Goal: Task Accomplishment & Management: Manage account settings

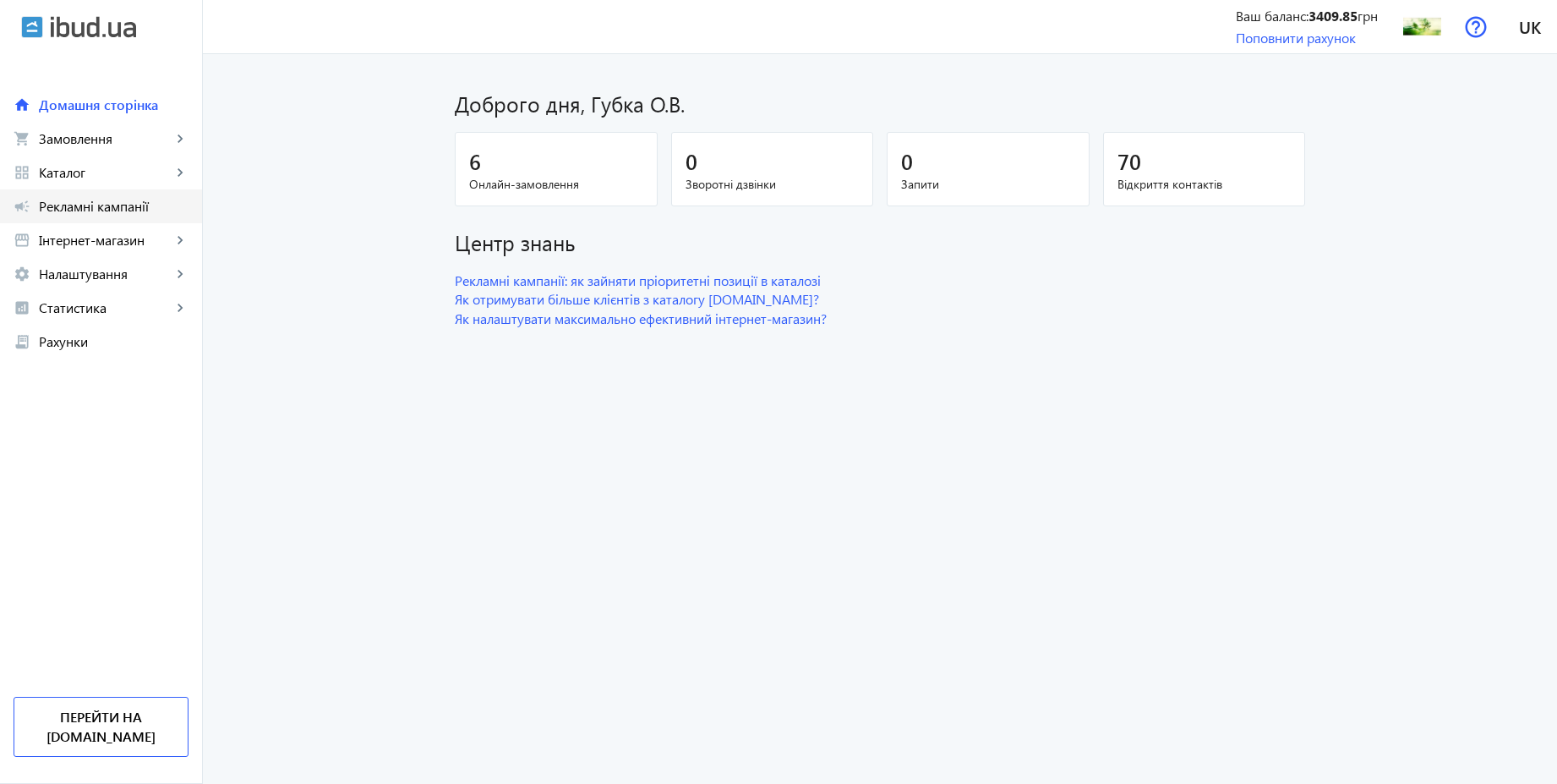
click at [97, 205] on span "Рекламні кампанії" at bounding box center [114, 206] width 150 height 17
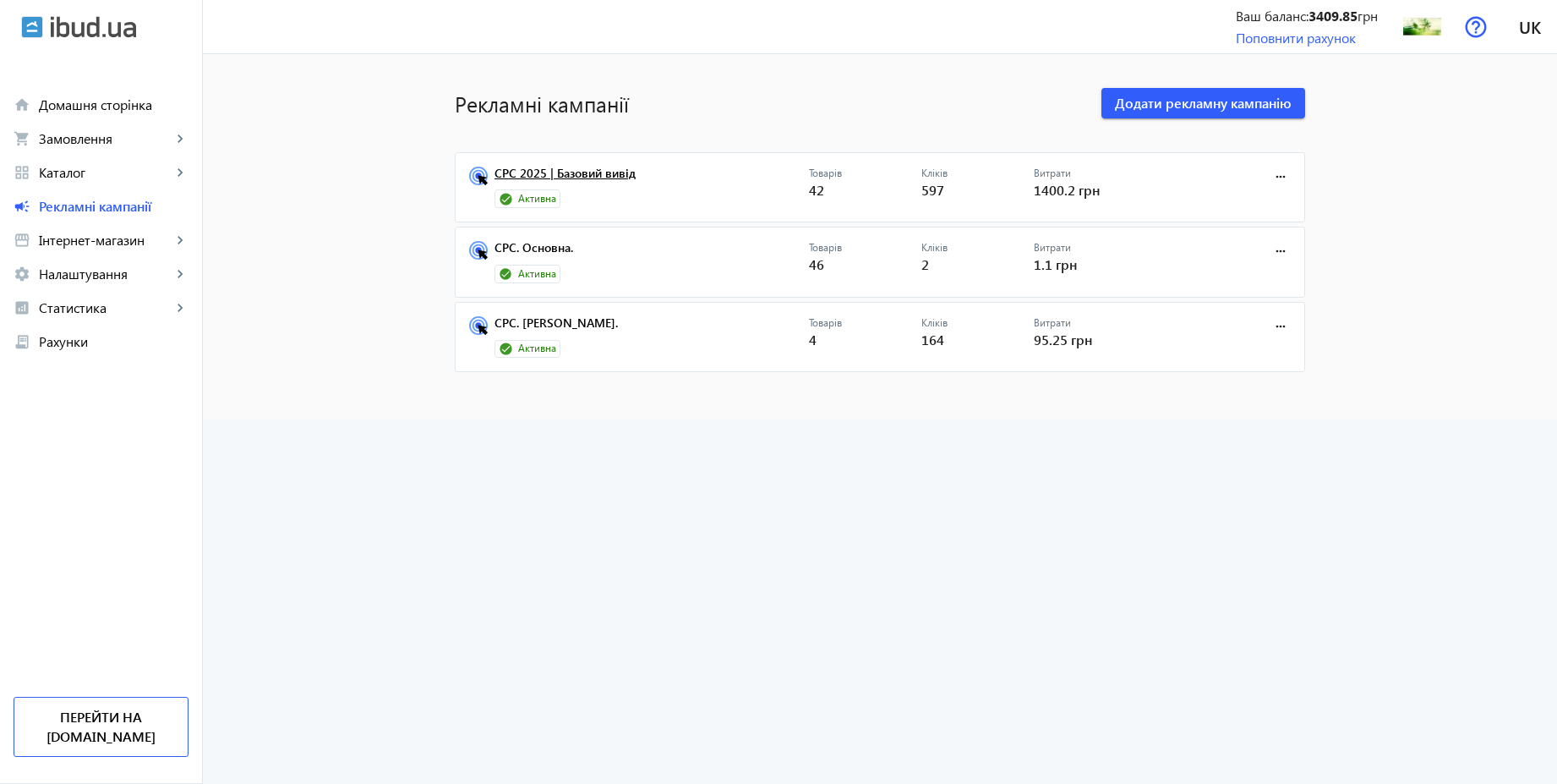
click at [592, 178] on link "CPC 2025 | Базовий вивід" at bounding box center [652, 178] width 314 height 23
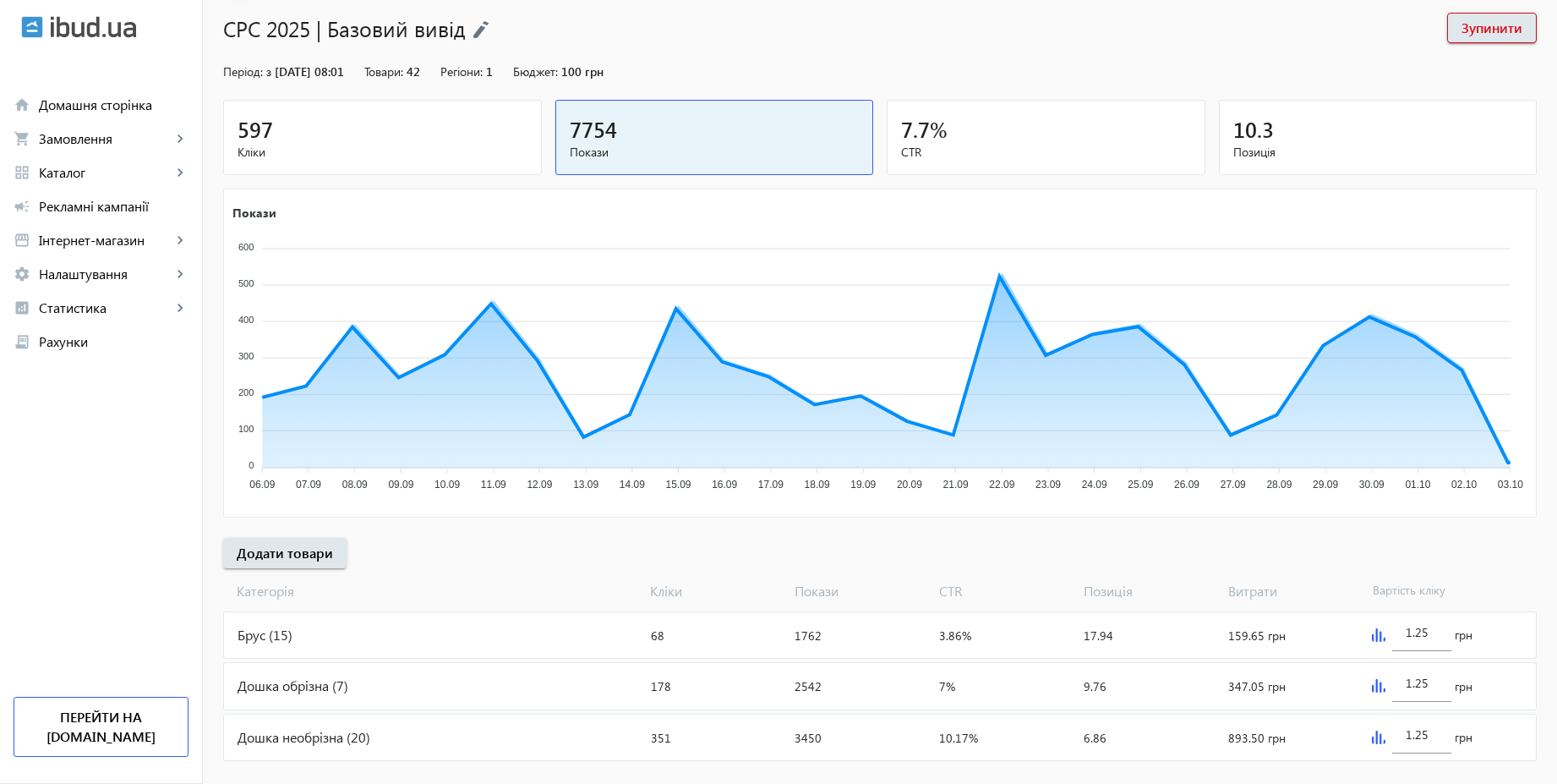
scroll to position [137, 0]
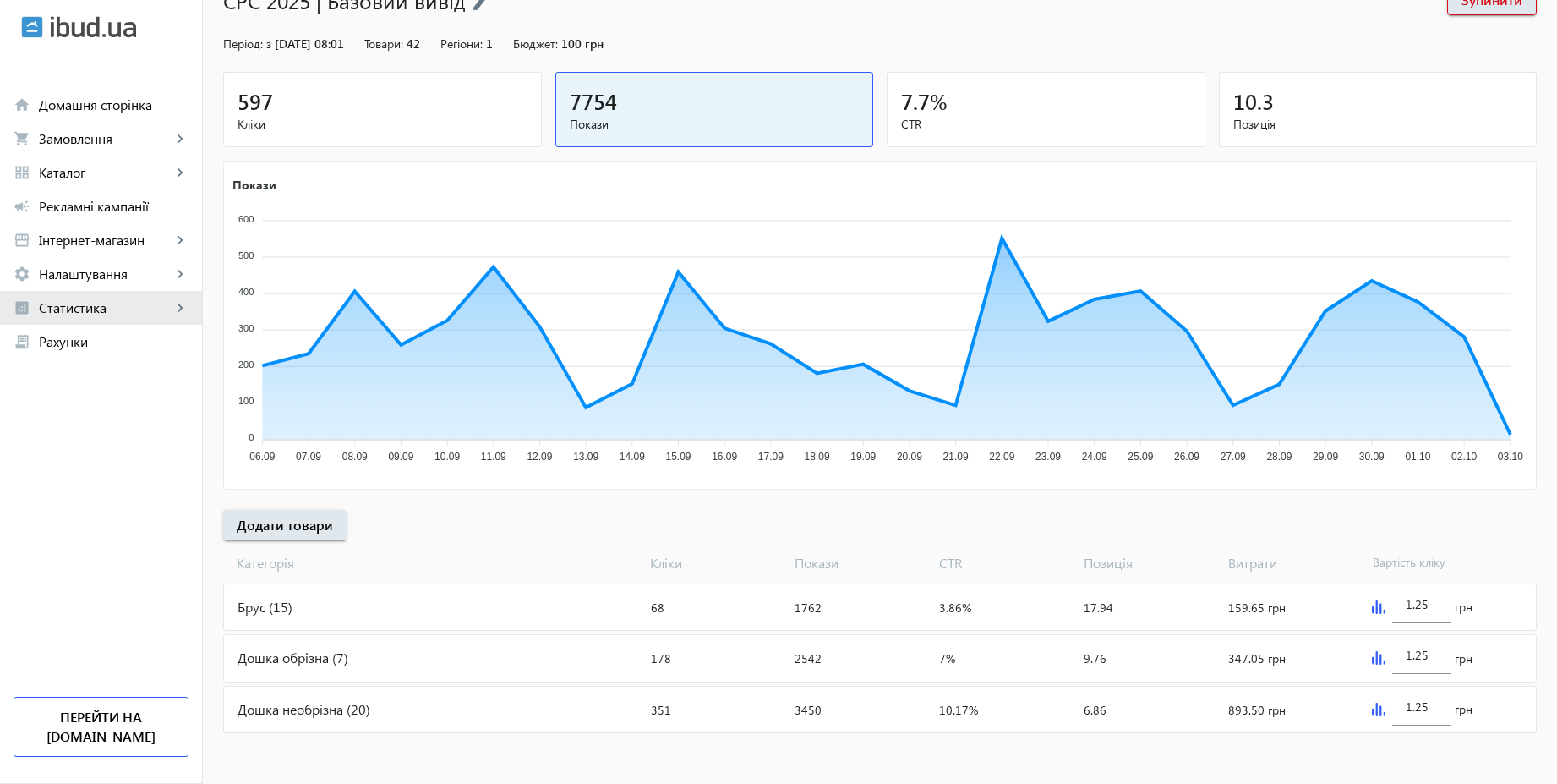
click at [115, 312] on span "Статистика" at bounding box center [106, 308] width 133 height 17
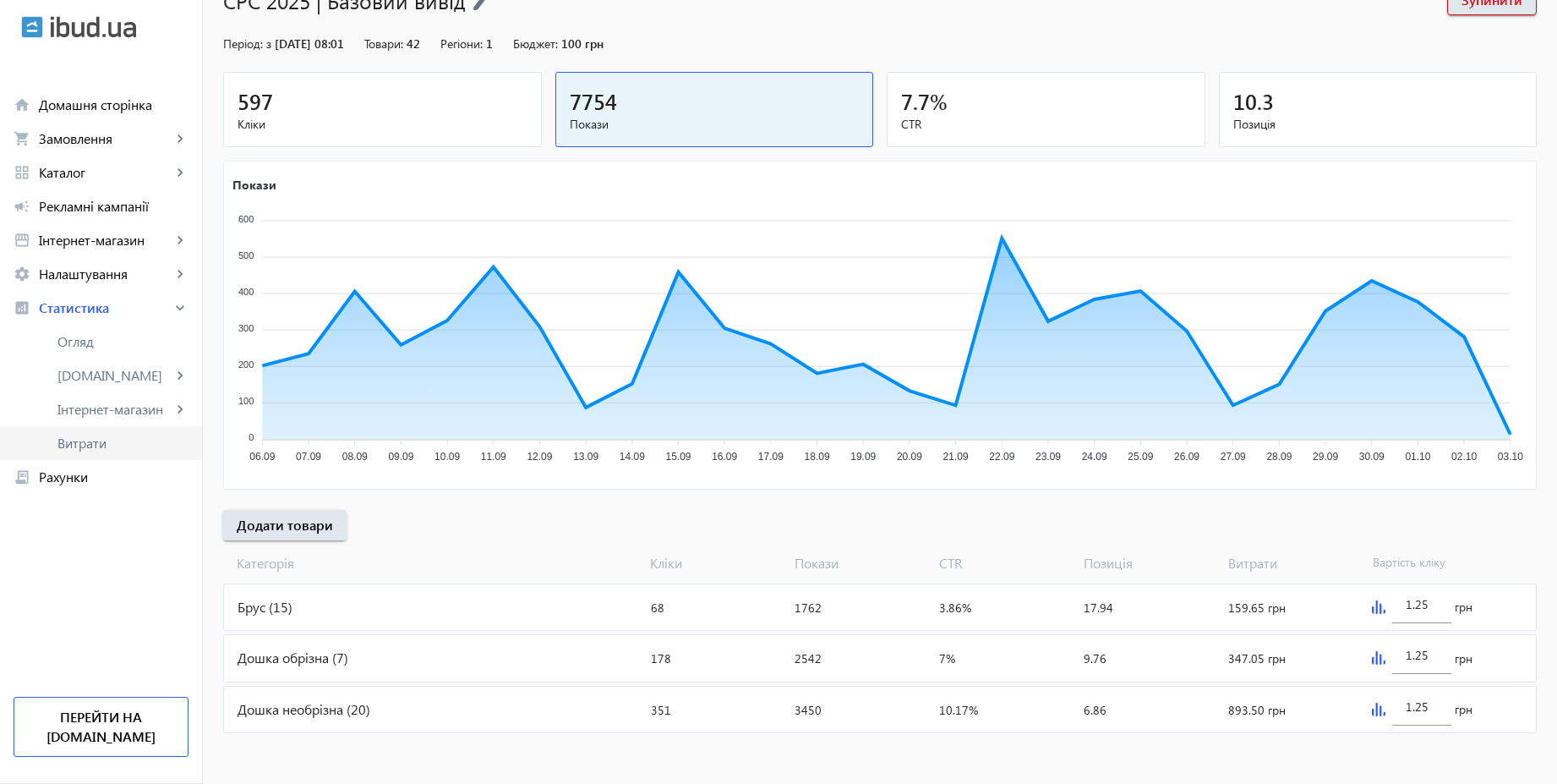
click at [88, 448] on span "Витрати" at bounding box center [123, 443] width 131 height 17
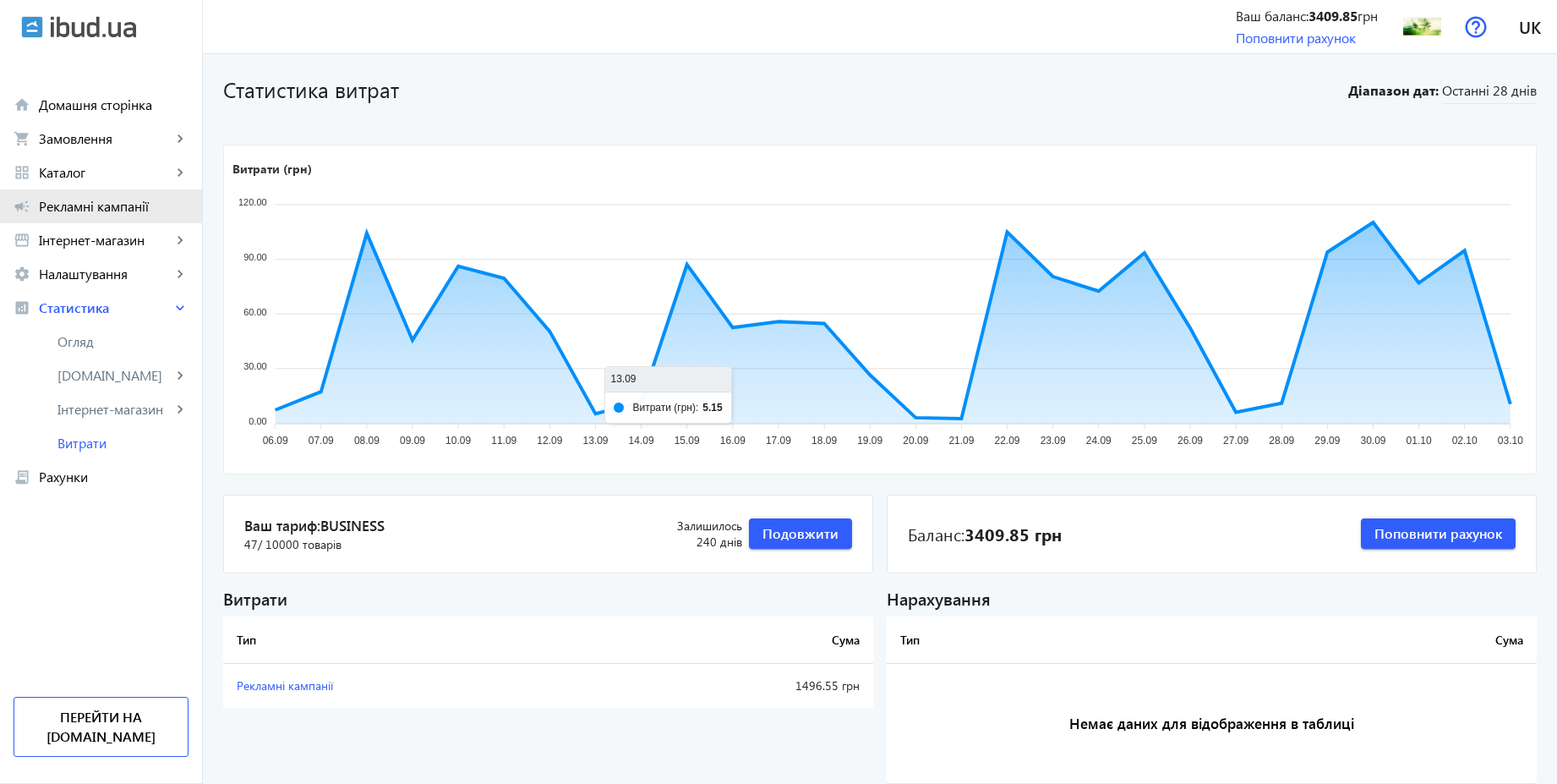
click at [101, 202] on span "Рекламні кампанії" at bounding box center [114, 206] width 150 height 17
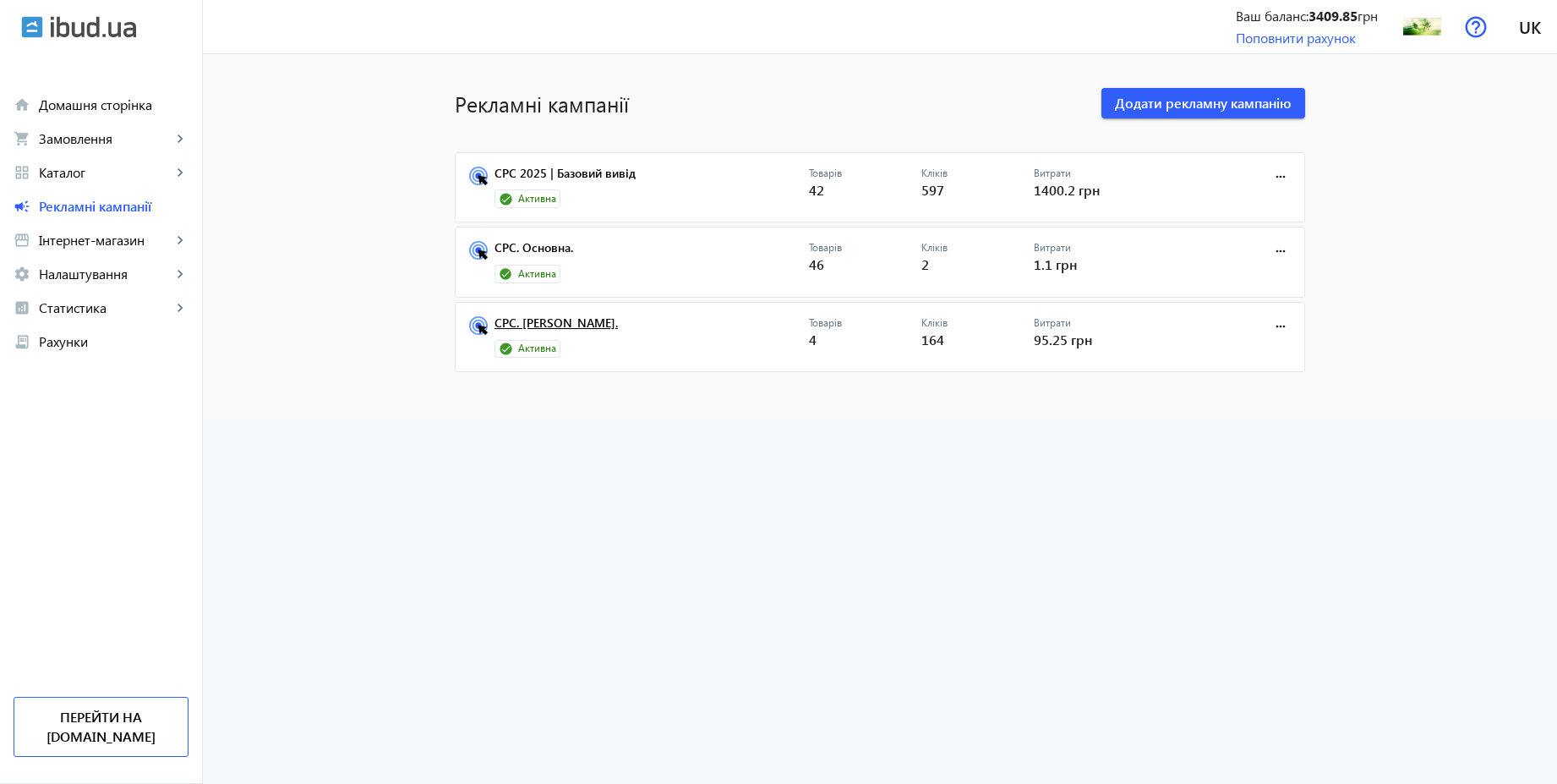
click at [517, 322] on link "CPC. [PERSON_NAME]." at bounding box center [652, 327] width 314 height 23
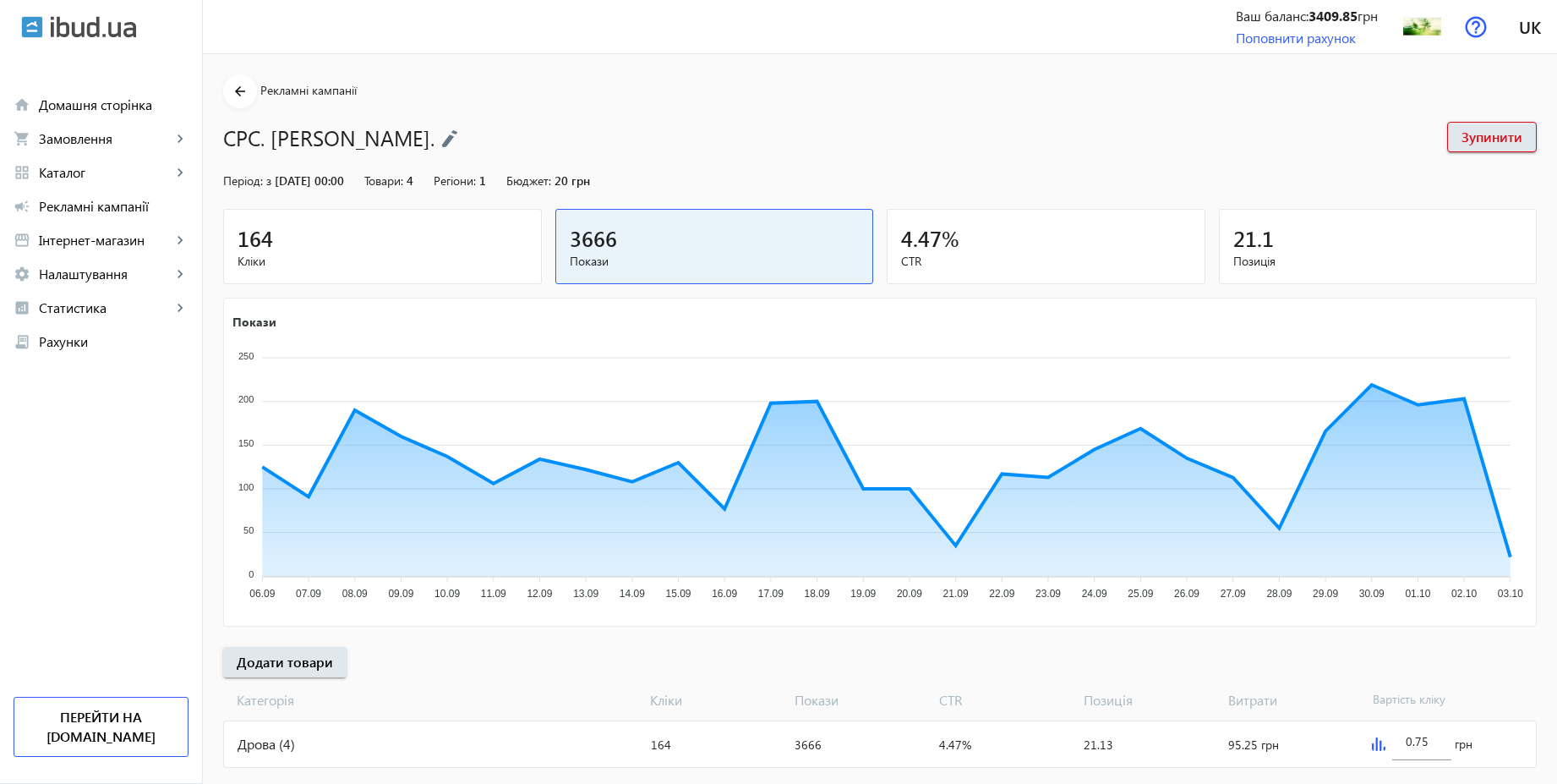
click at [368, 232] on div "164" at bounding box center [383, 239] width 290 height 30
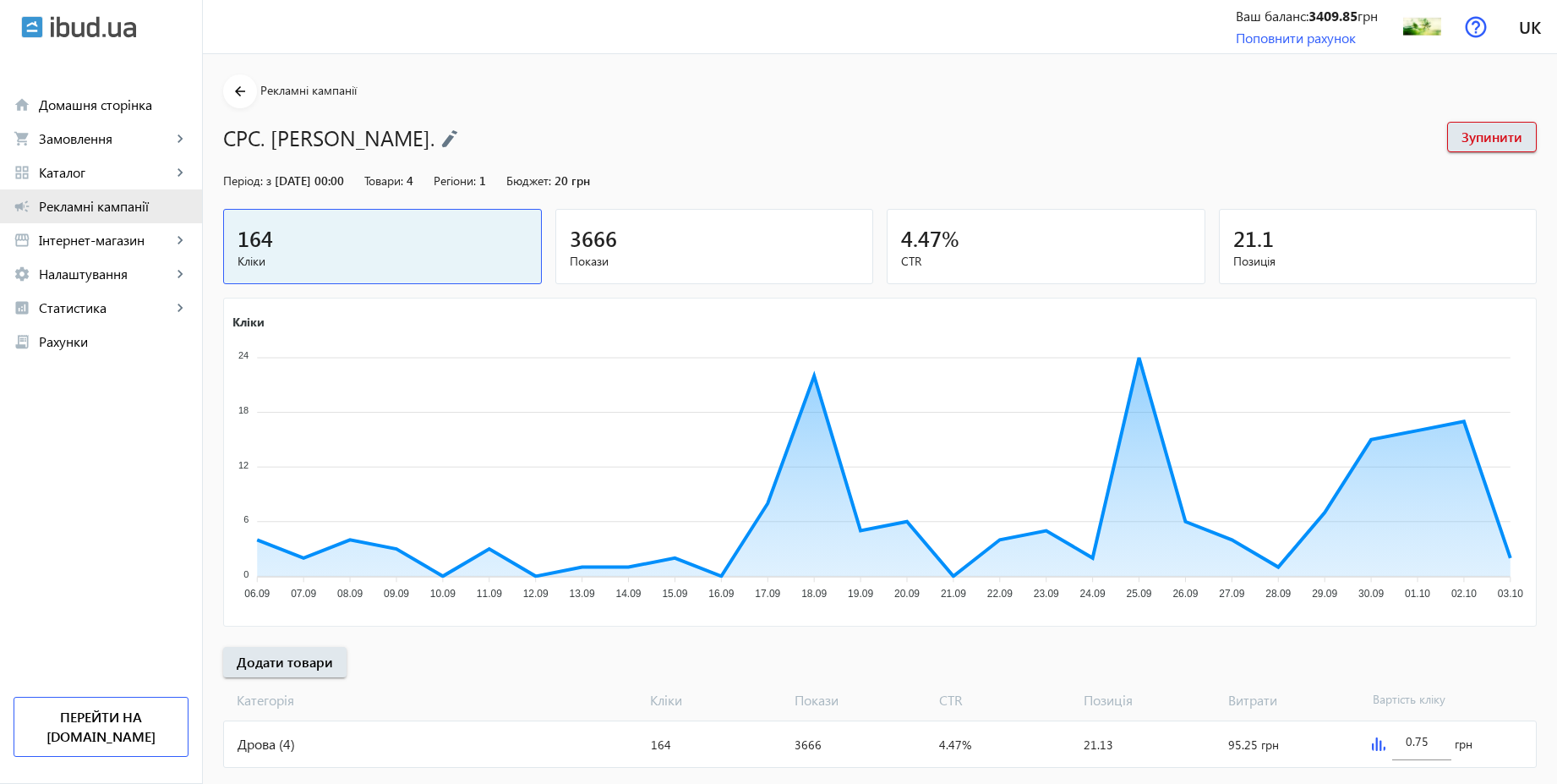
click at [115, 209] on span "Рекламні кампанії" at bounding box center [114, 206] width 150 height 17
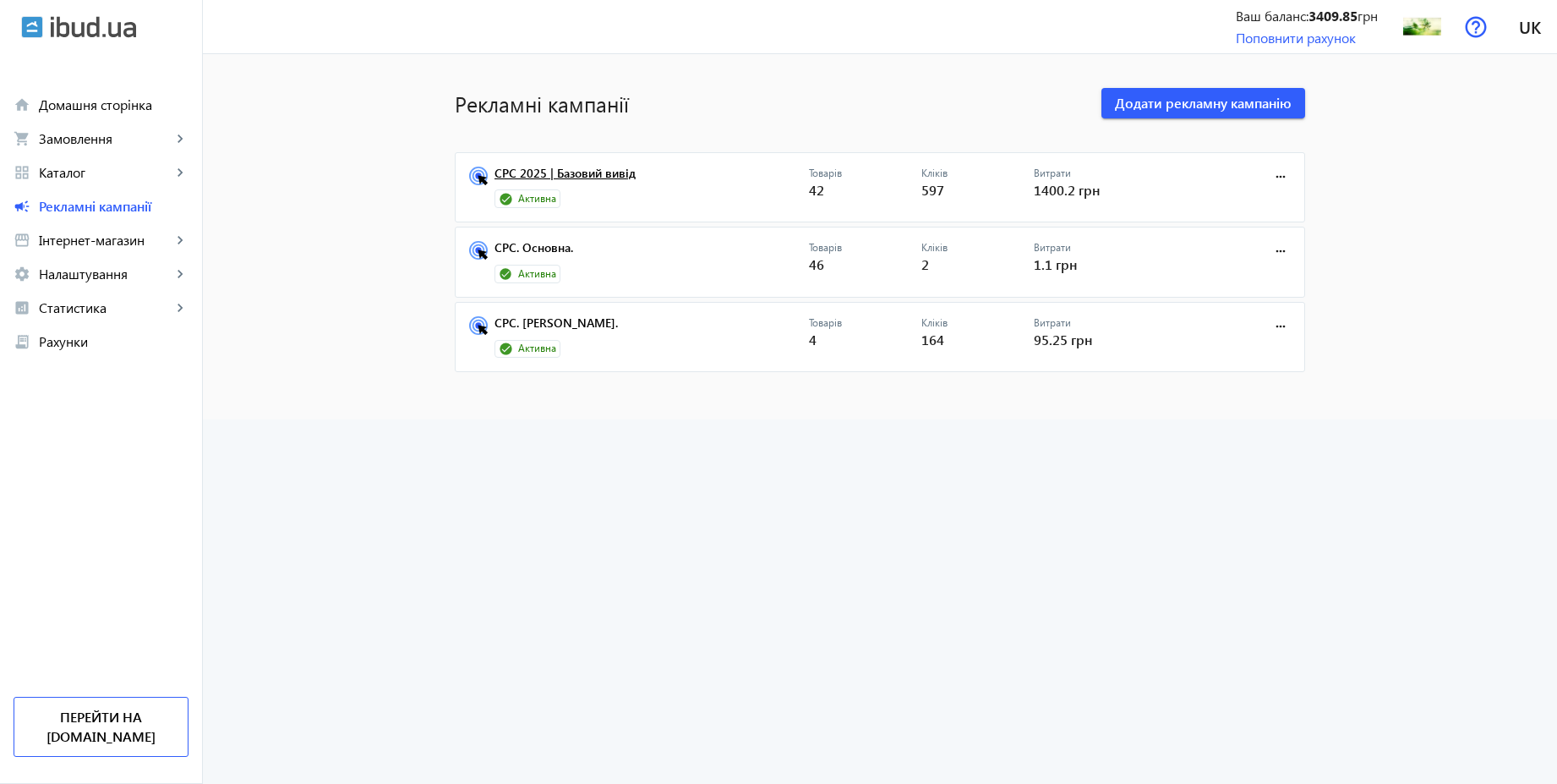
click at [582, 182] on link "CPC 2025 | Базовий вивід" at bounding box center [652, 178] width 314 height 23
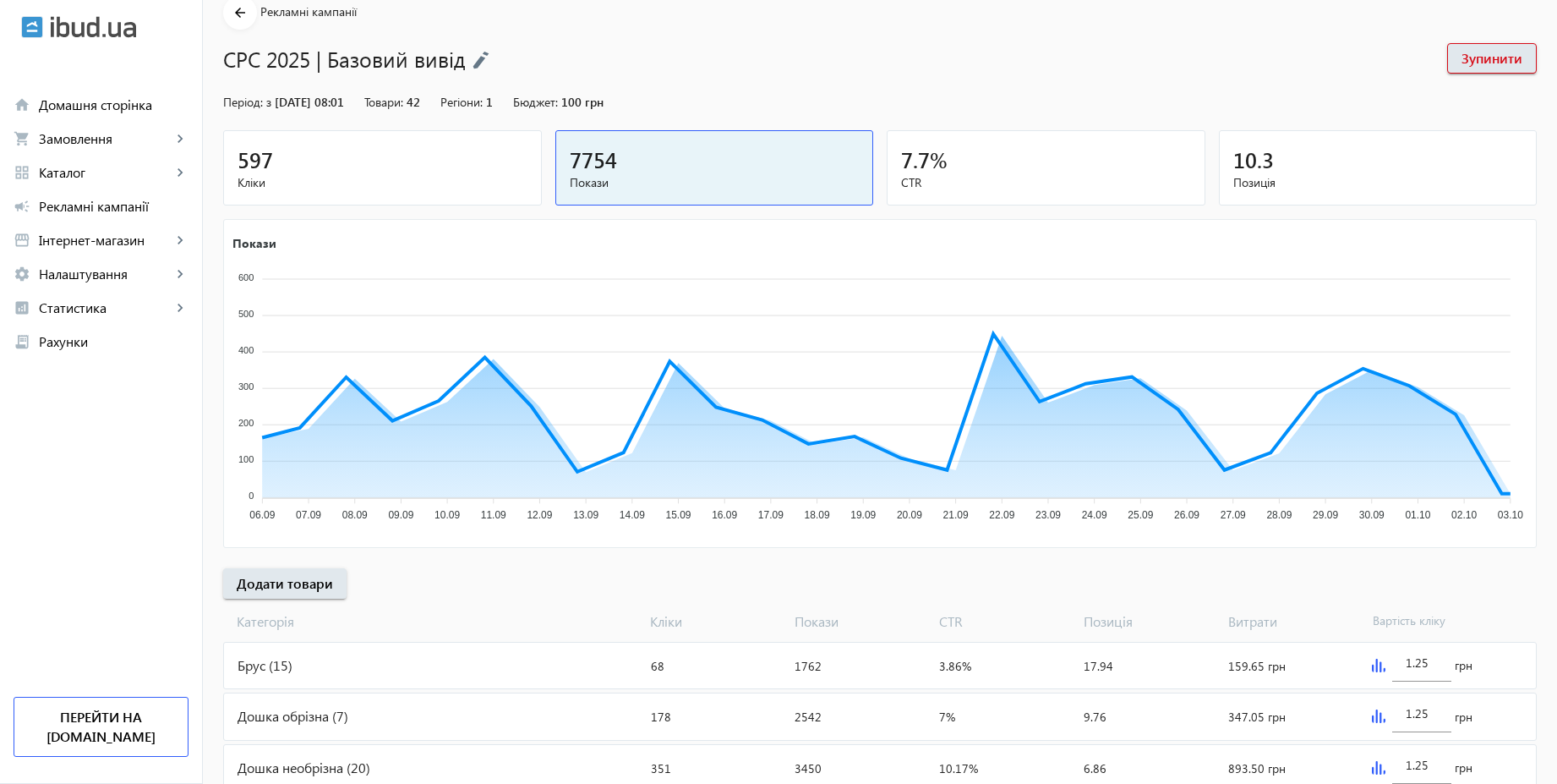
scroll to position [137, 0]
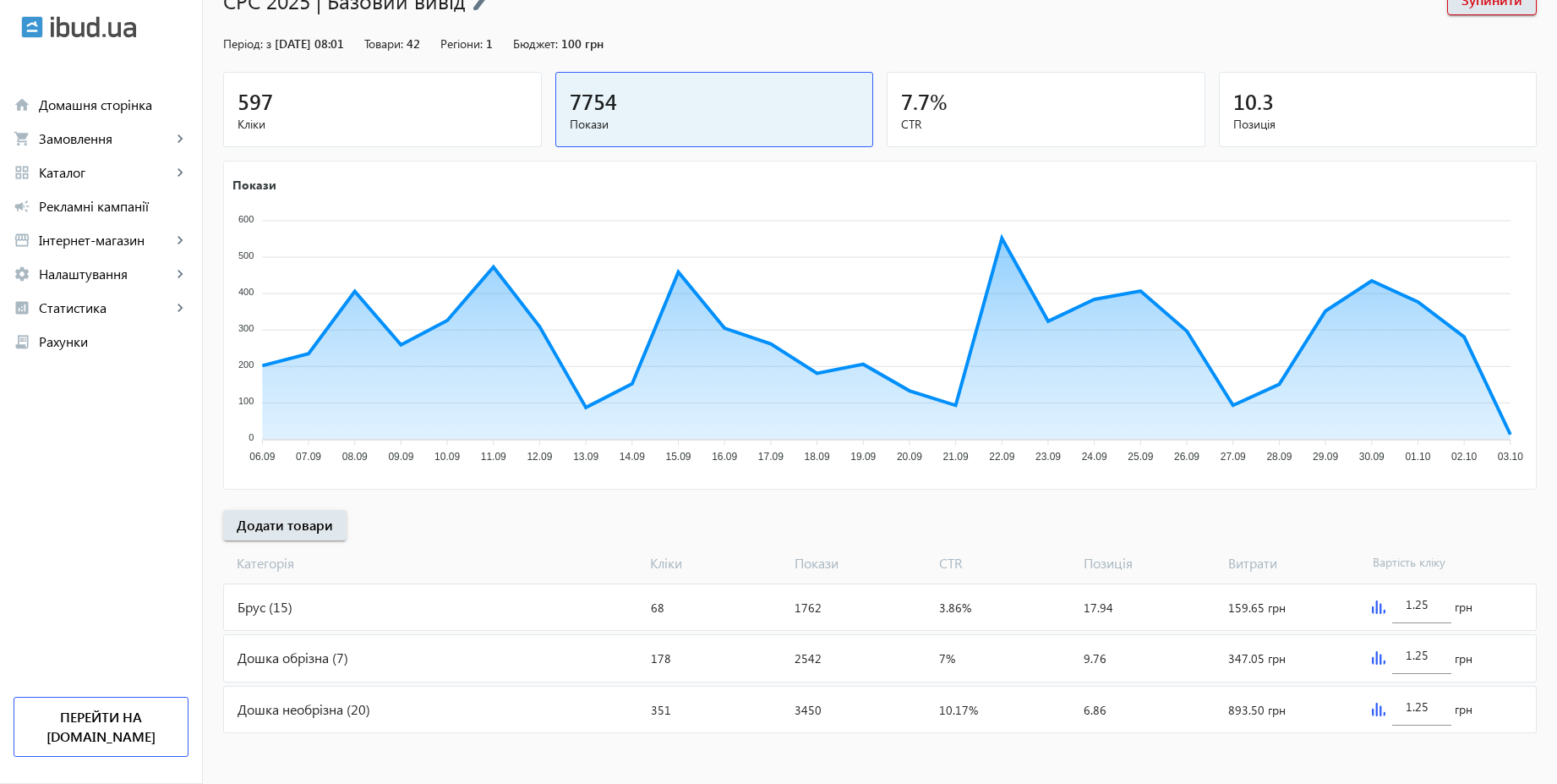
click at [1380, 609] on img at bounding box center [1378, 607] width 13 height 13
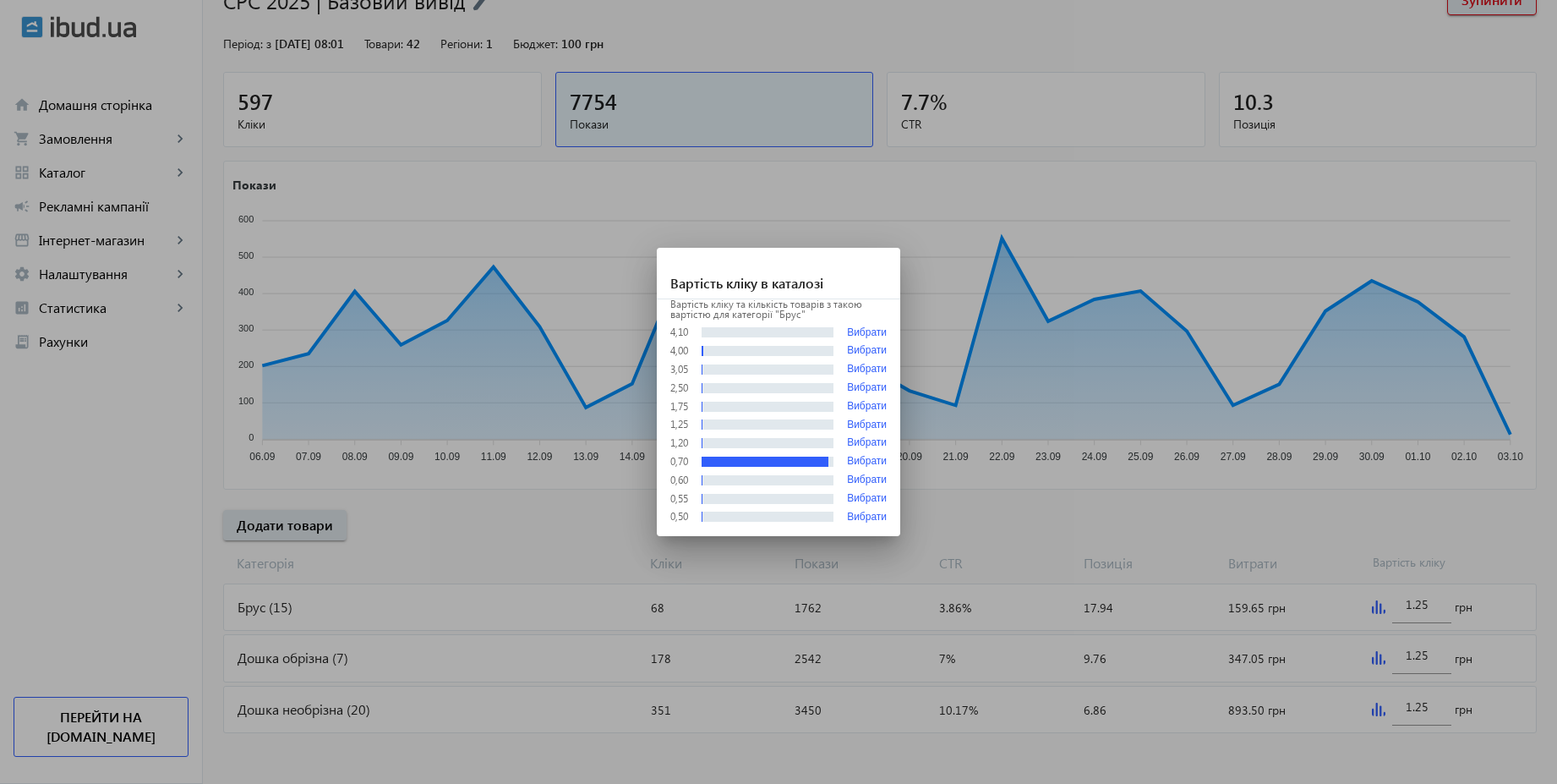
click at [1200, 548] on div at bounding box center [778, 392] width 1557 height 784
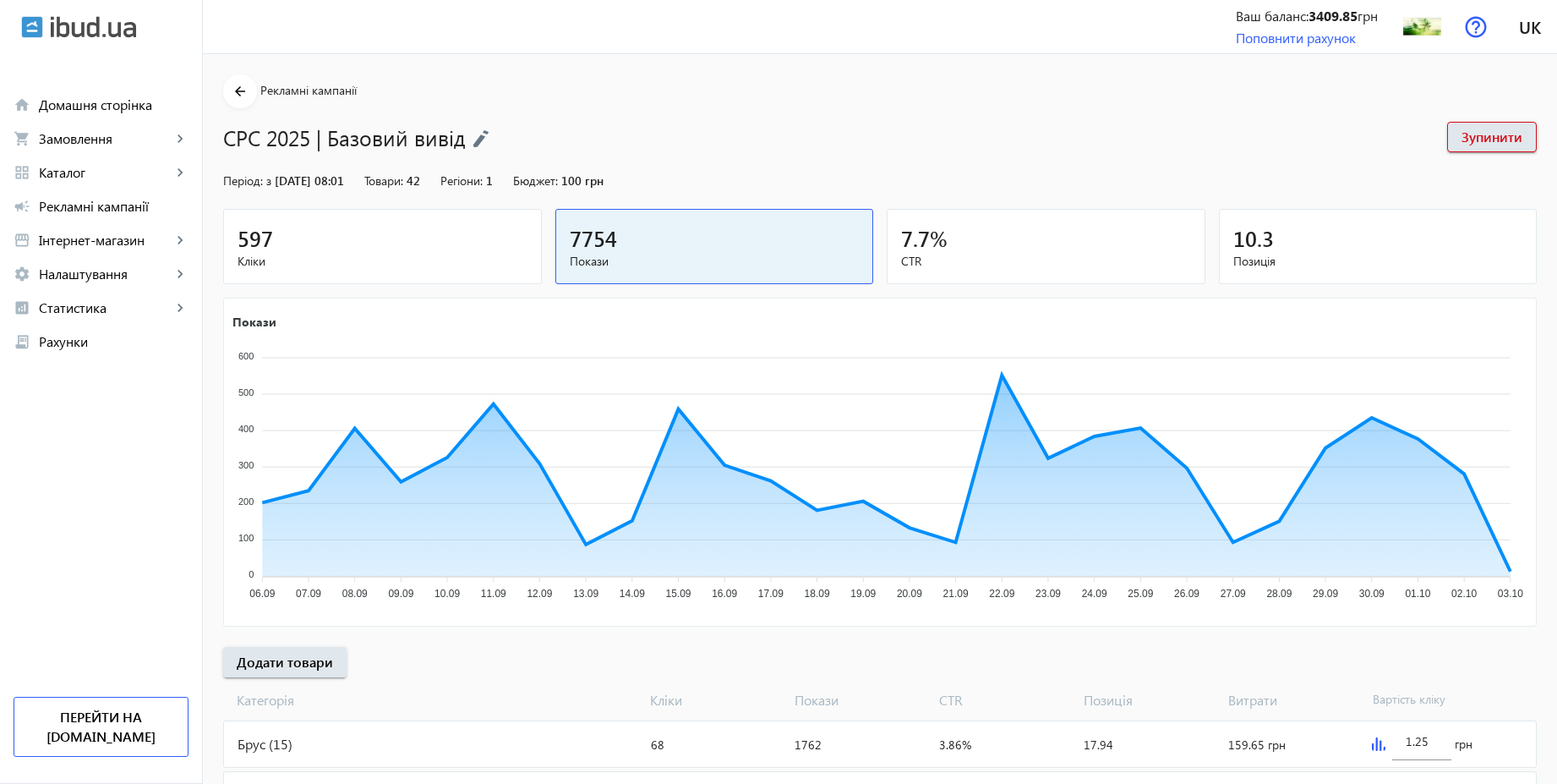
scroll to position [137, 0]
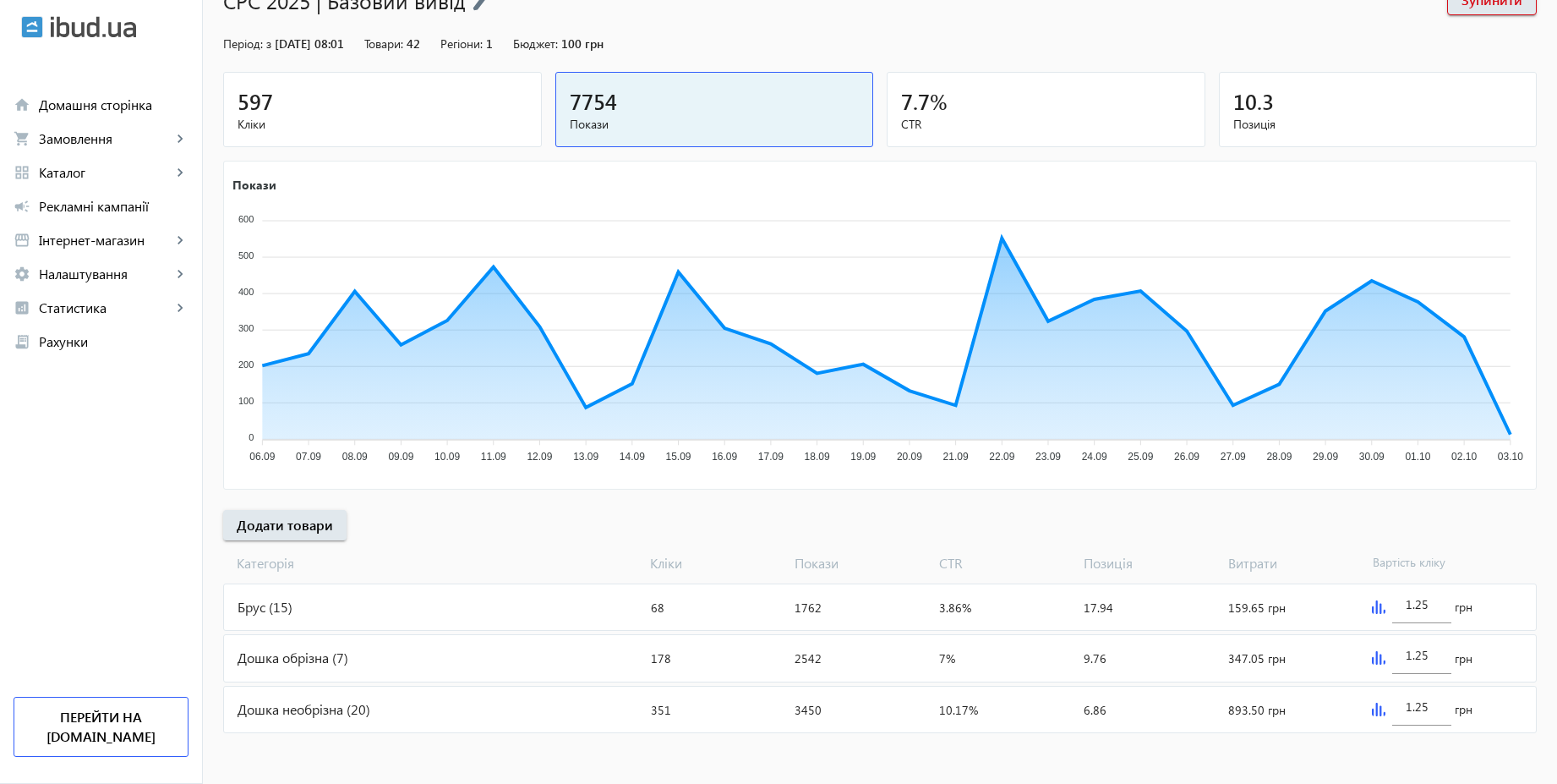
click at [1381, 661] on img at bounding box center [1378, 658] width 13 height 13
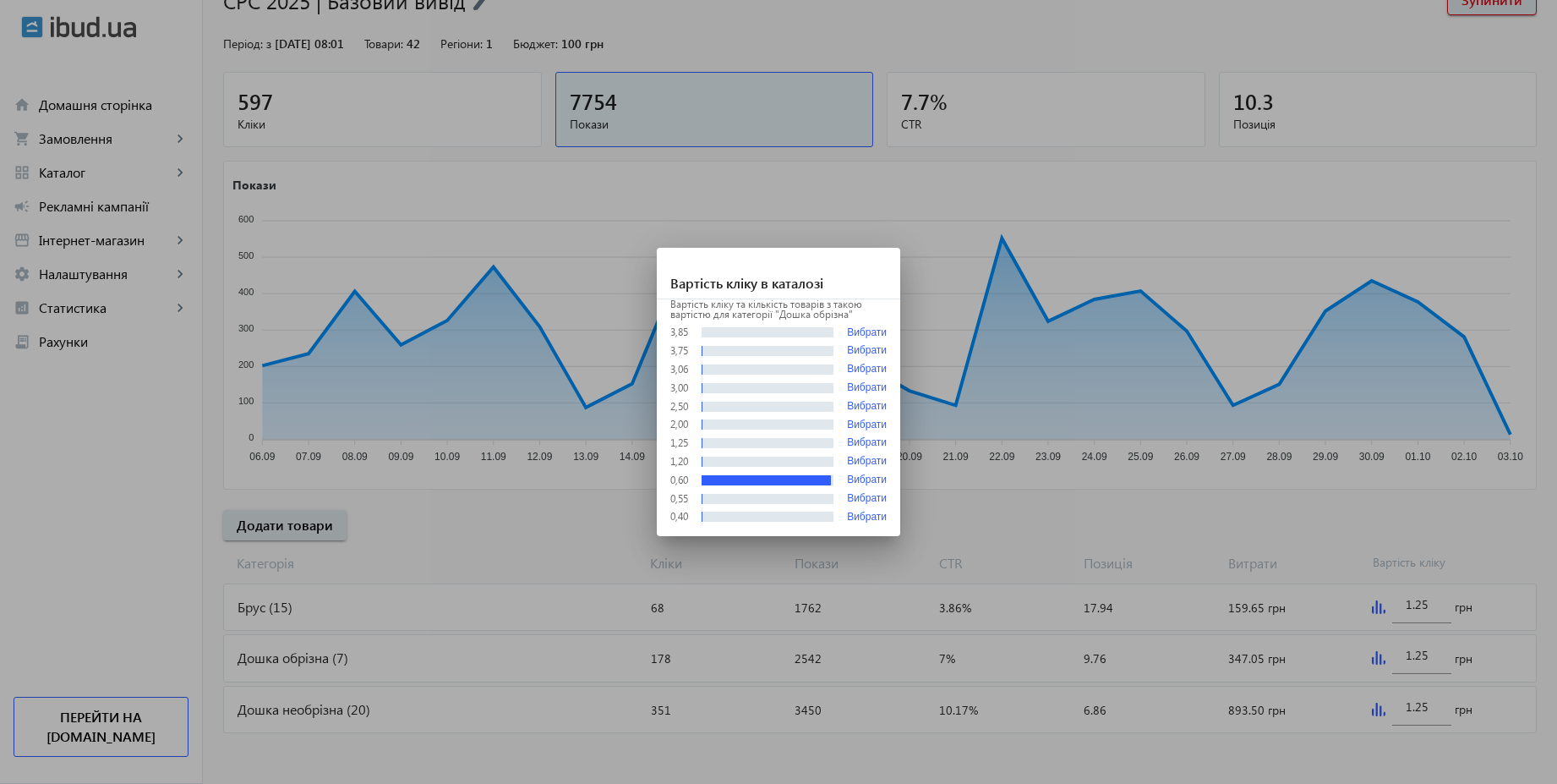
click at [1122, 511] on div at bounding box center [778, 392] width 1557 height 784
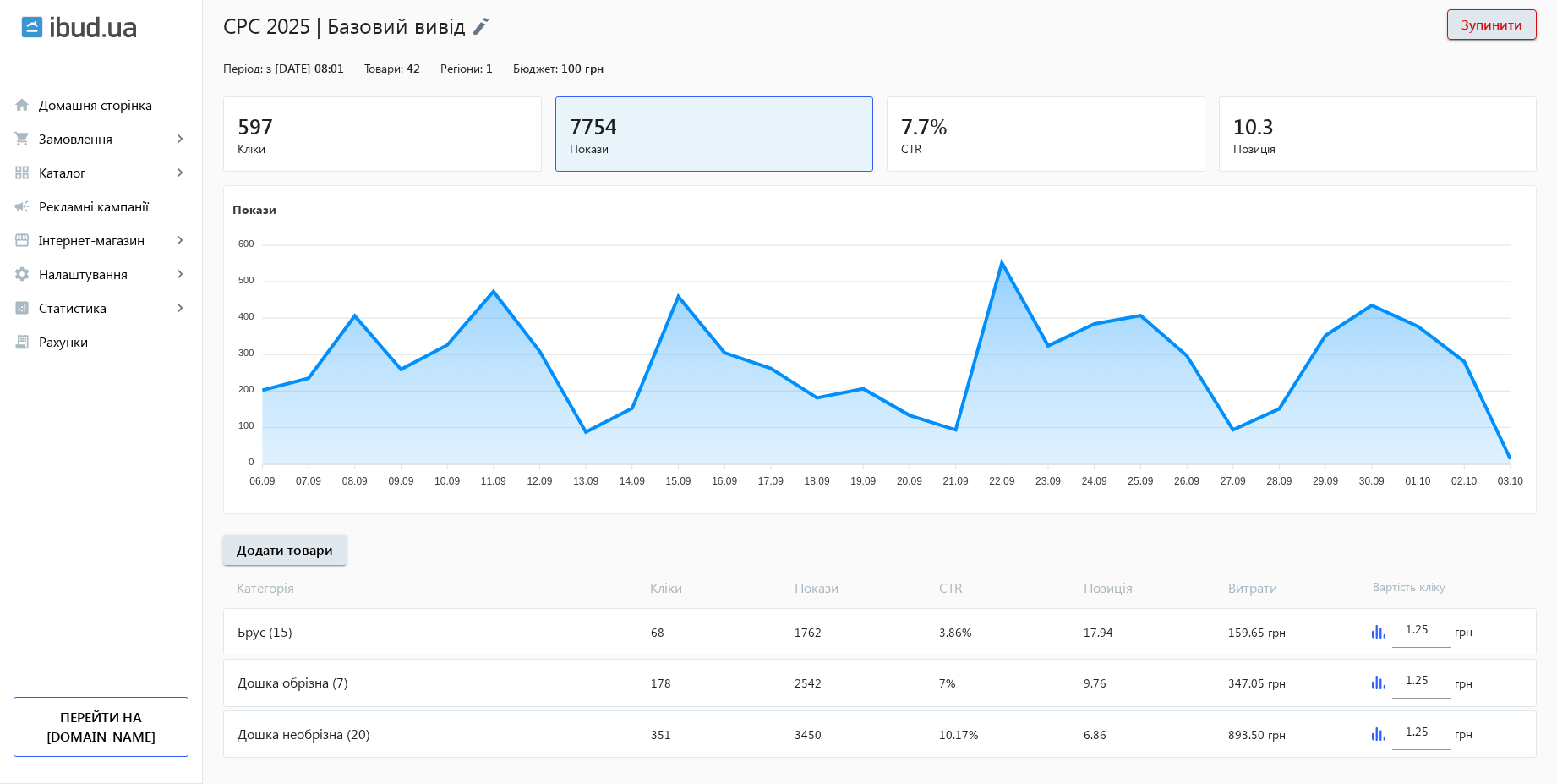
scroll to position [137, 0]
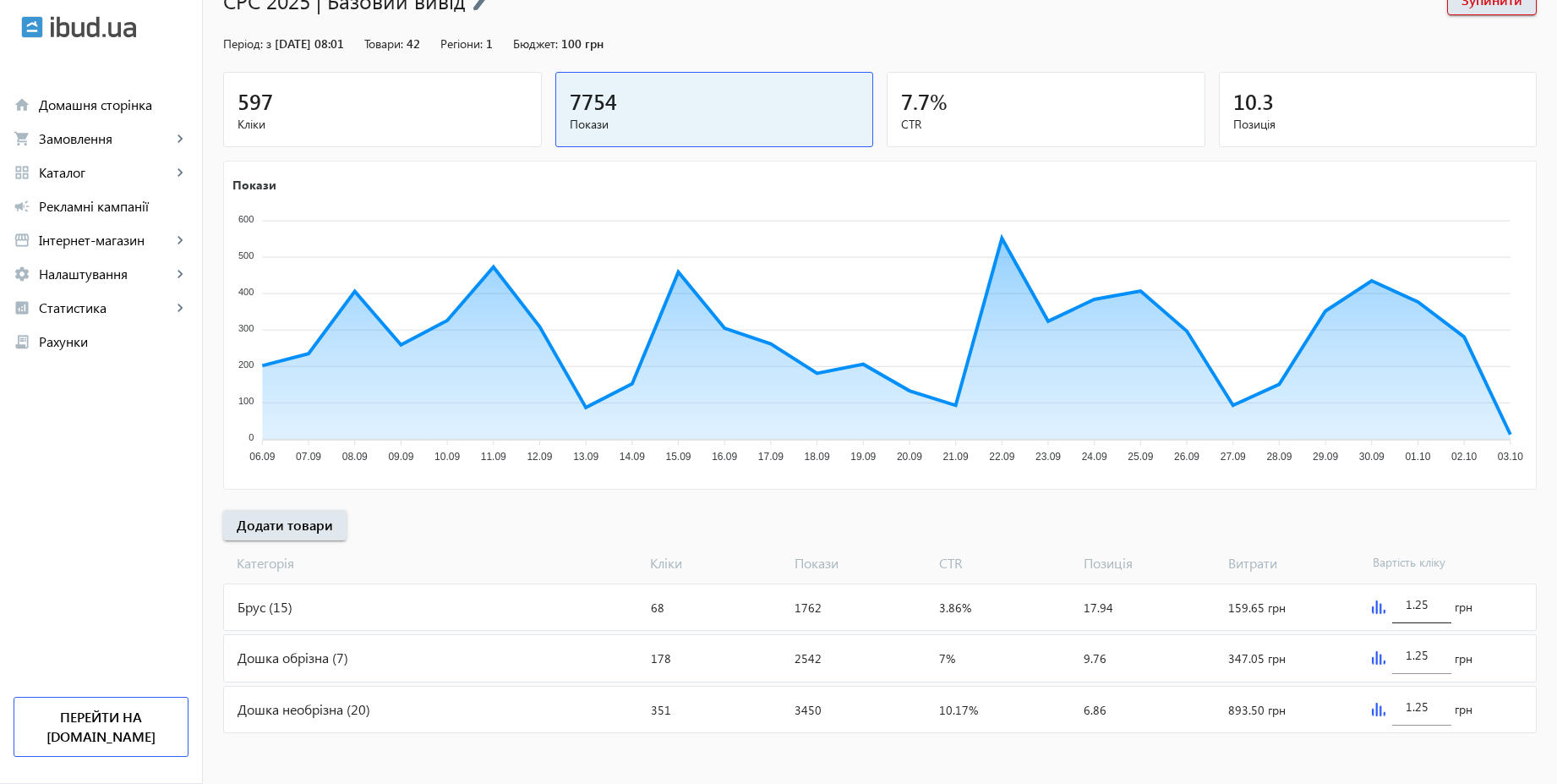
click at [1432, 602] on input "1.25" at bounding box center [1422, 603] width 32 height 16
click at [1431, 652] on input "1.25" at bounding box center [1422, 654] width 32 height 16
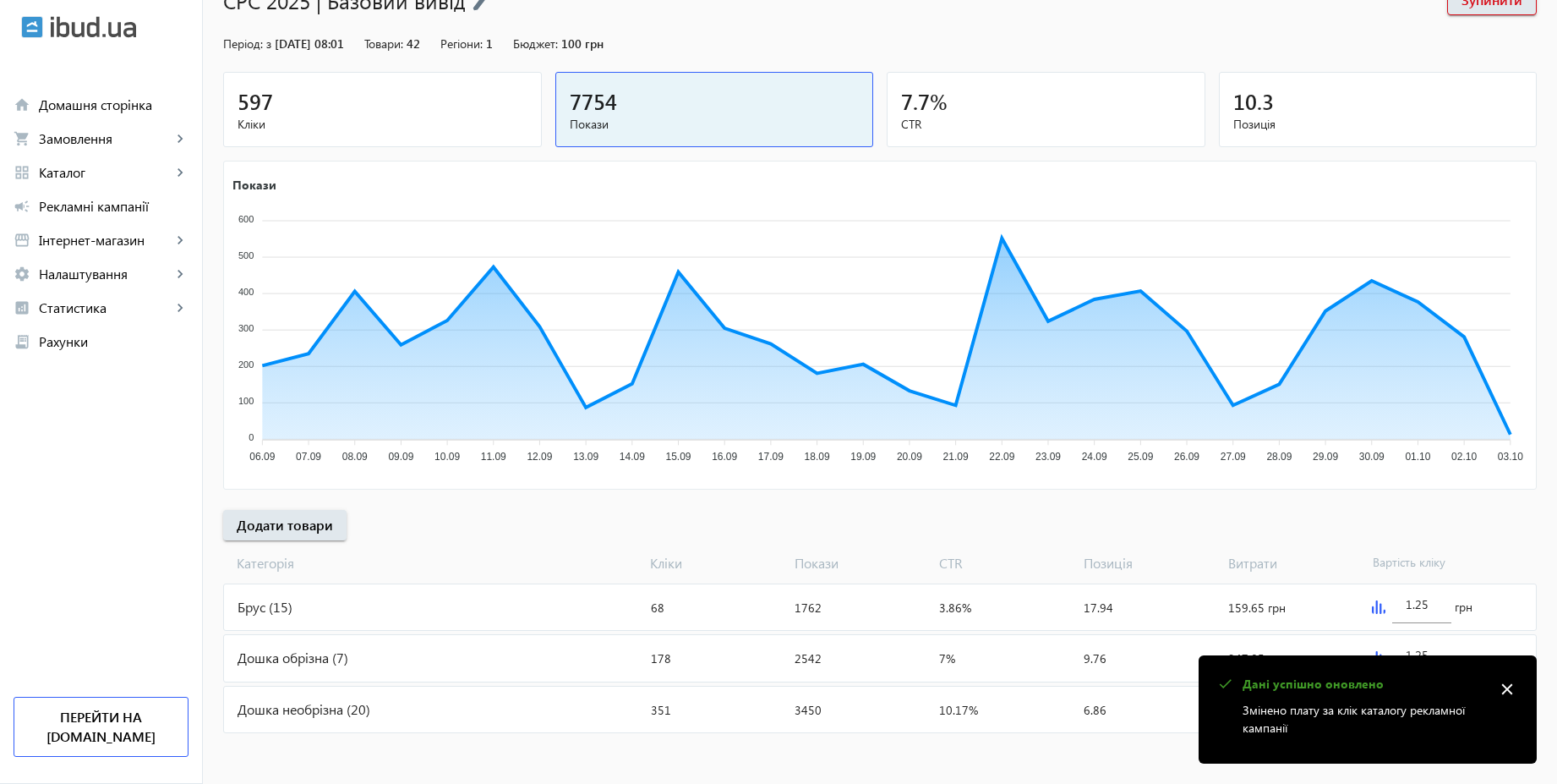
click at [1510, 697] on mat-icon "close" at bounding box center [1506, 689] width 25 height 25
click at [1507, 696] on mat-icon "close" at bounding box center [1506, 689] width 25 height 25
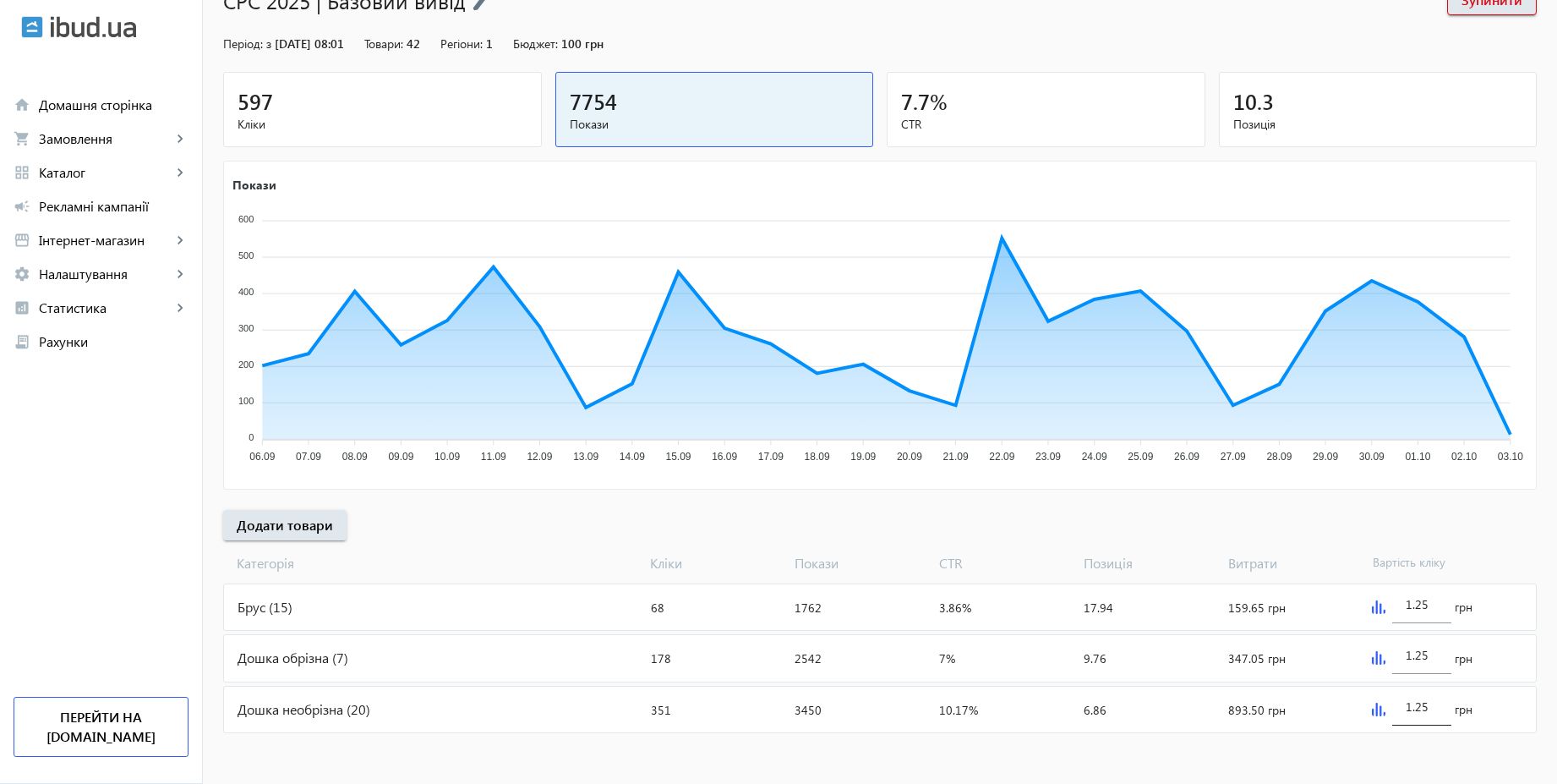
click at [1442, 707] on div "1.25" at bounding box center [1421, 702] width 59 height 48
click at [1456, 542] on div "[PERSON_NAME] Покази CTR Позиція Витрати Вартість кліку" at bounding box center [880, 559] width 1314 height 39
click at [1376, 604] on img at bounding box center [1378, 607] width 13 height 13
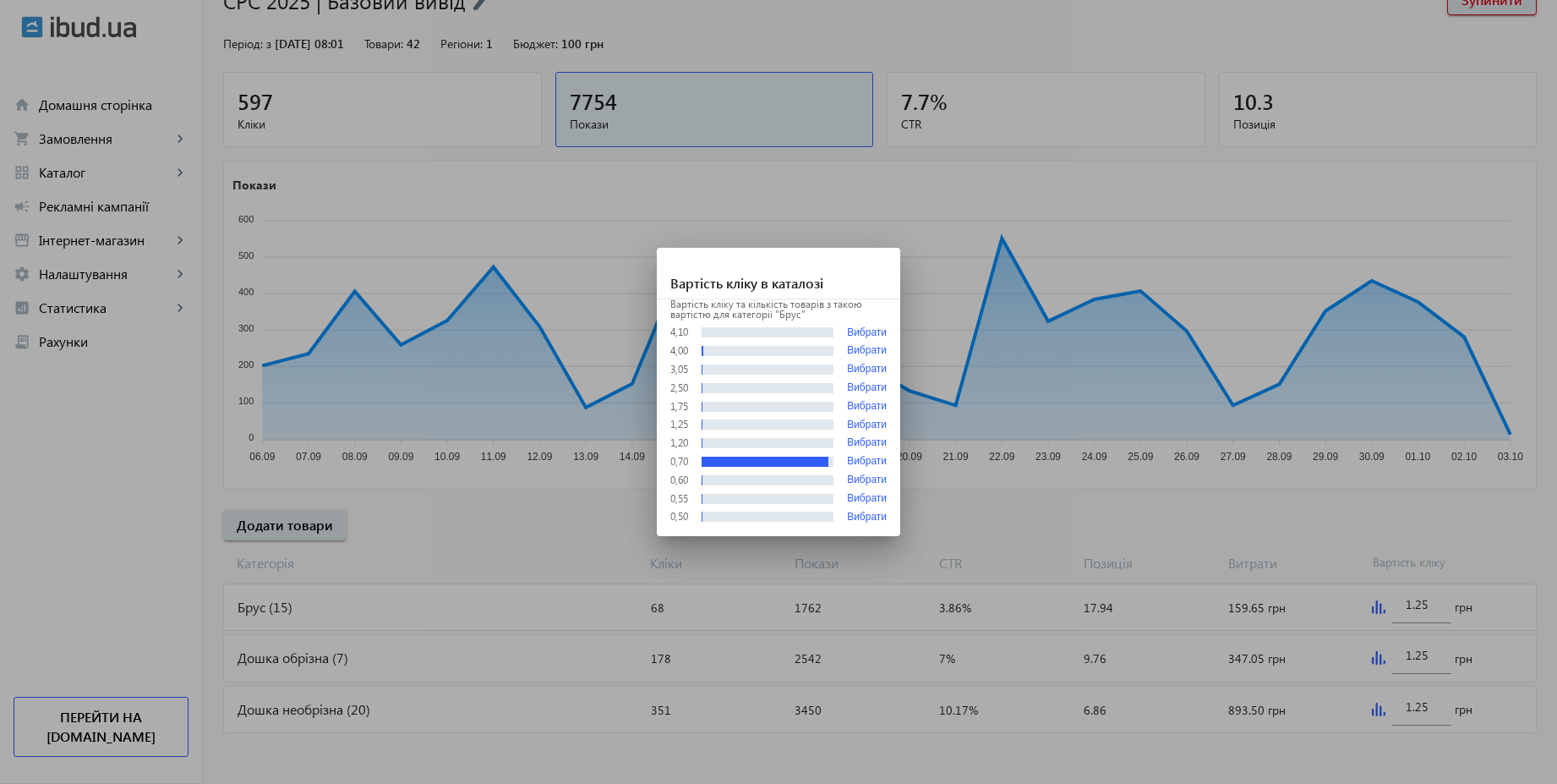
scroll to position [0, 0]
click at [1097, 504] on div at bounding box center [778, 392] width 1557 height 784
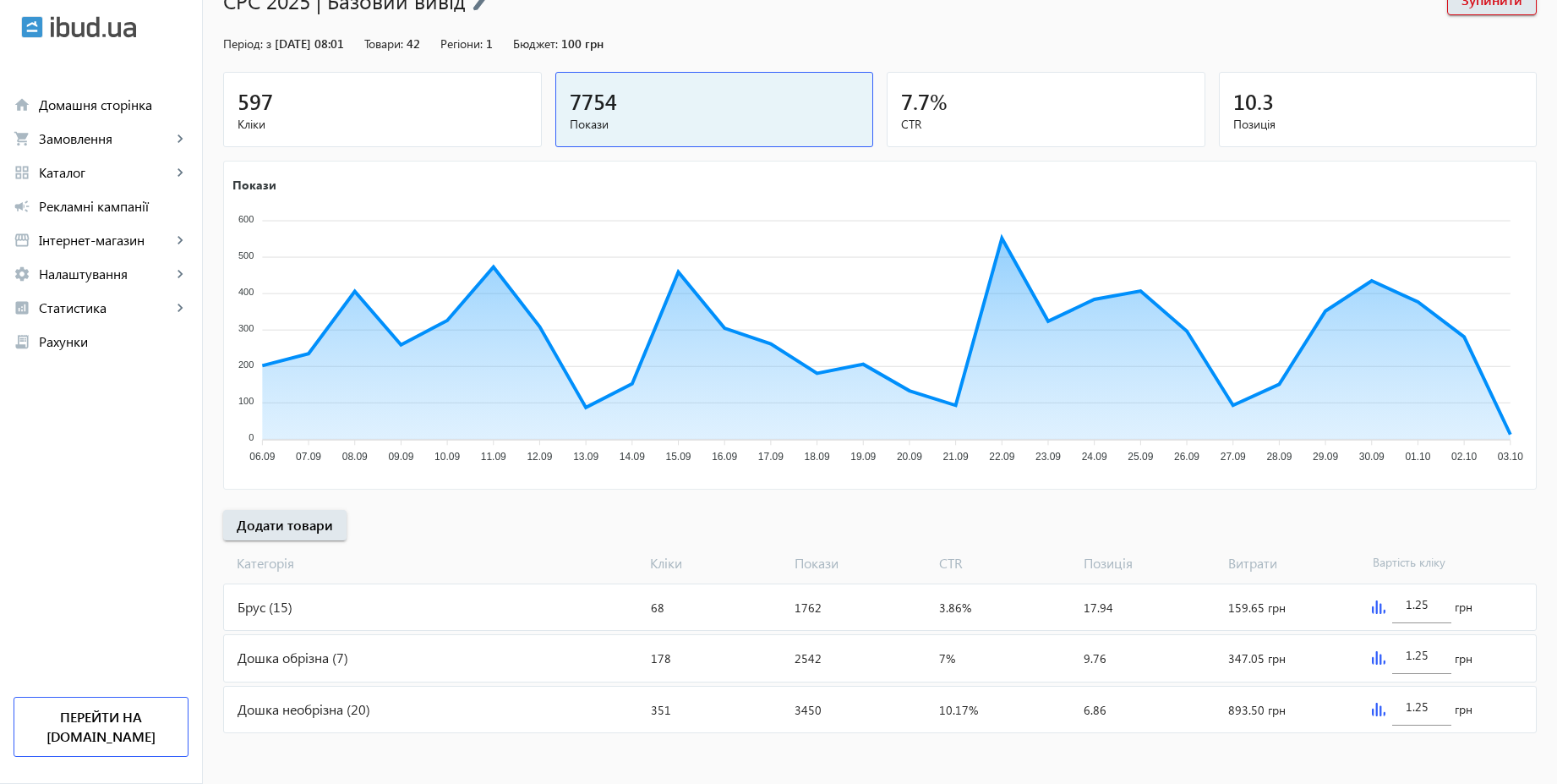
click at [328, 591] on div "Брус (15)" at bounding box center [433, 606] width 420 height 46
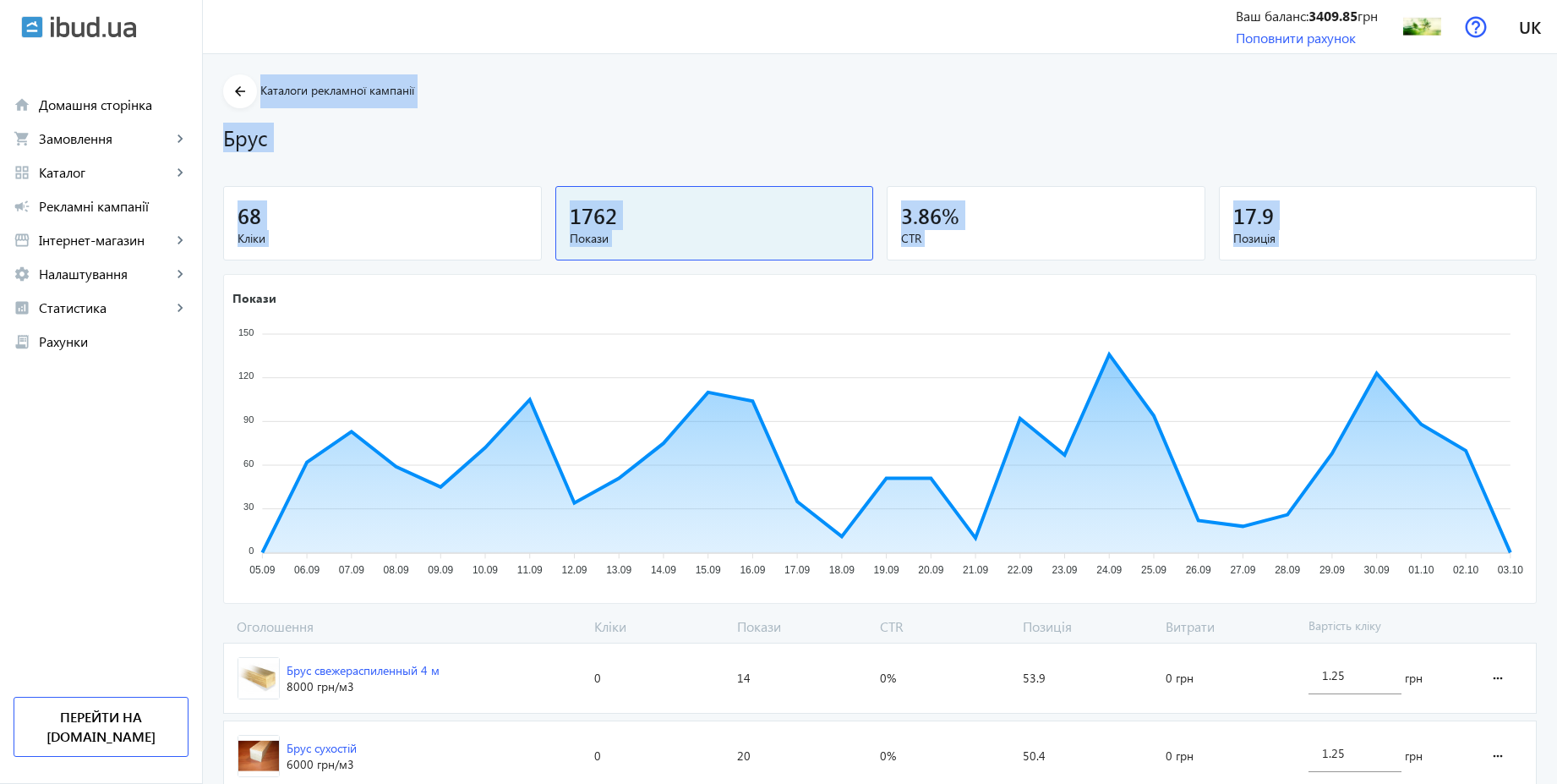
drag, startPoint x: 1566, startPoint y: 58, endPoint x: 1556, endPoint y: 424, distance: 366.1
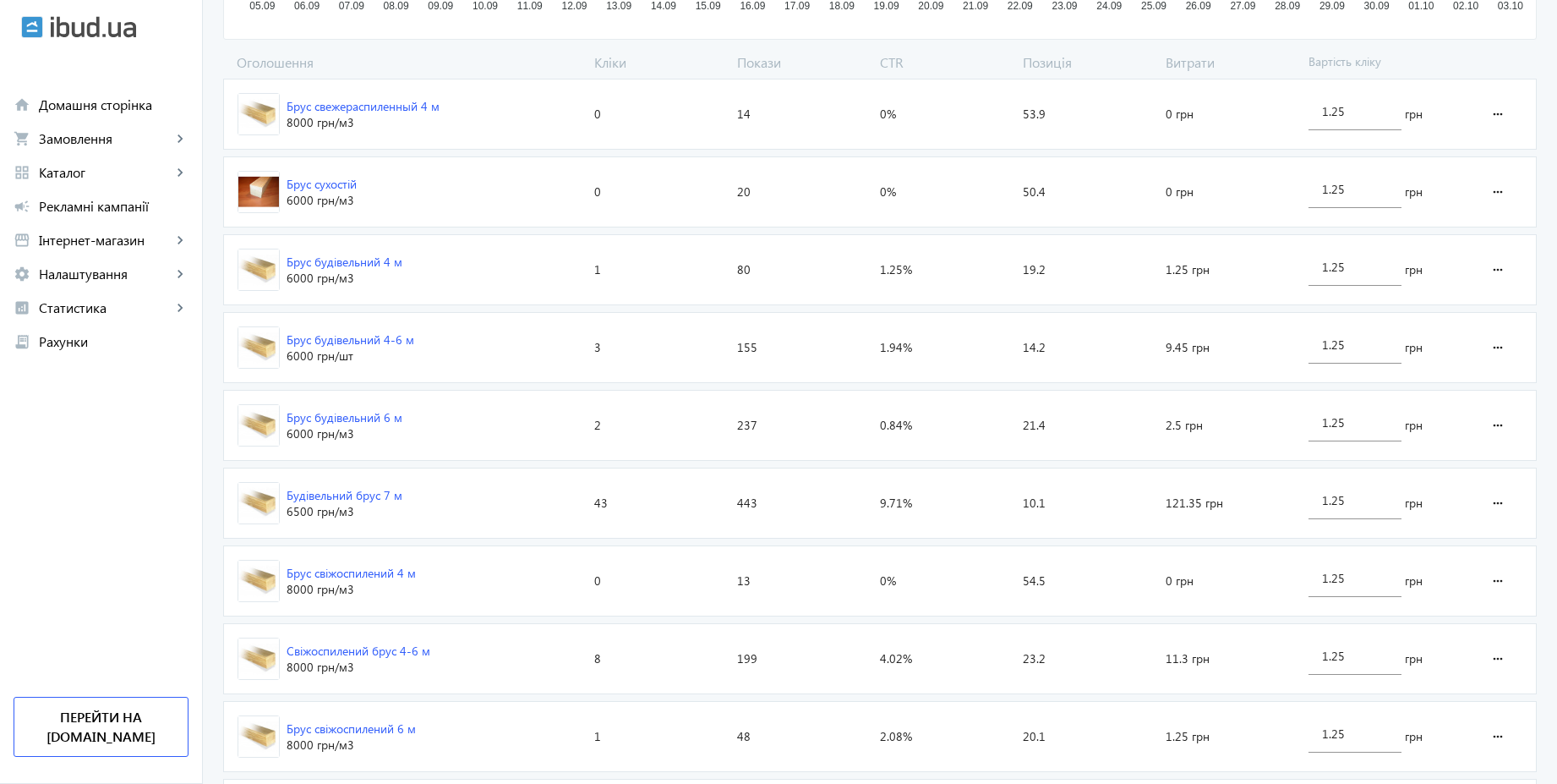
scroll to position [1073, 0]
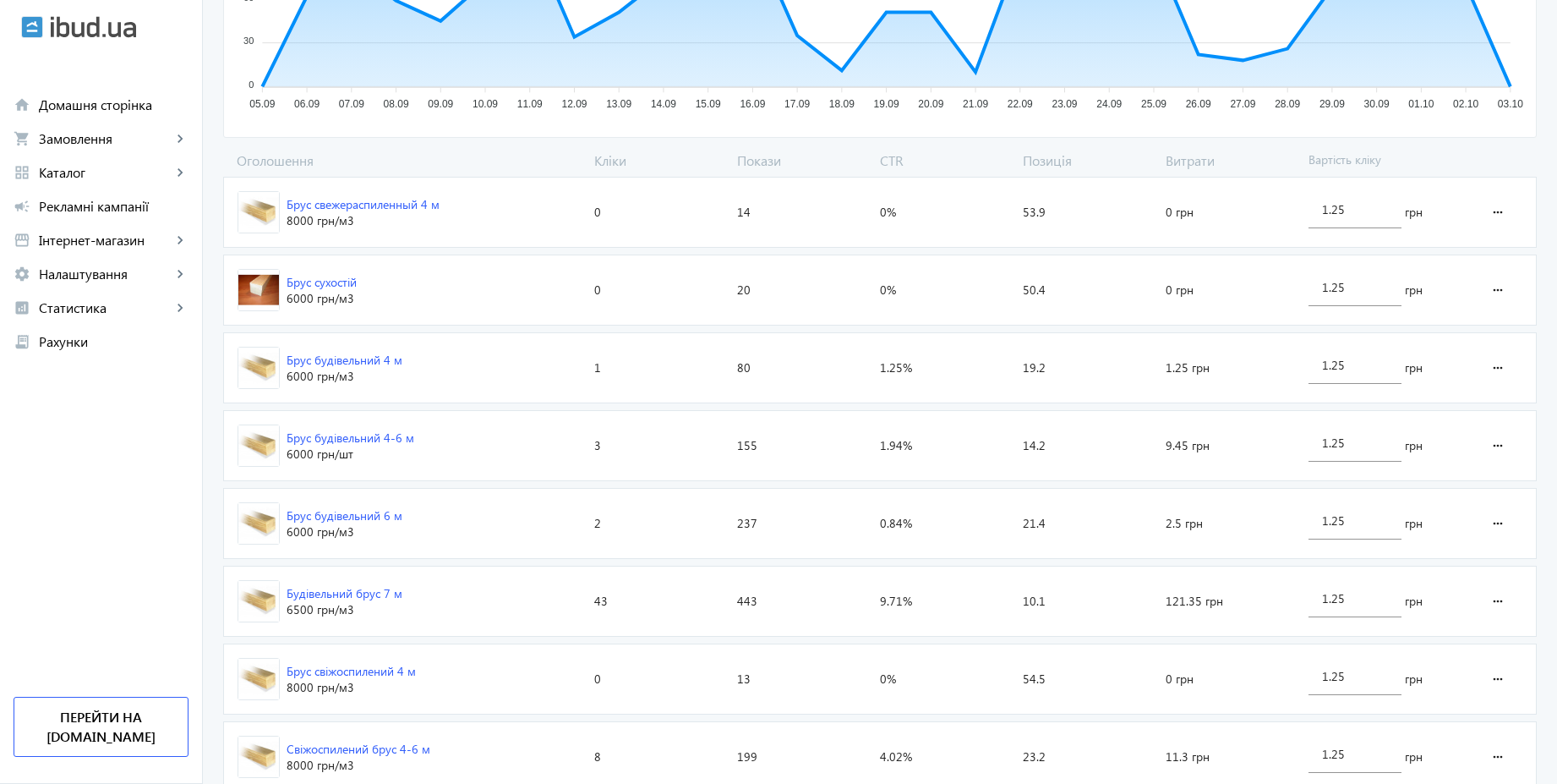
scroll to position [464, 0]
click at [127, 115] on link "home Домашня сторінка" at bounding box center [101, 105] width 202 height 34
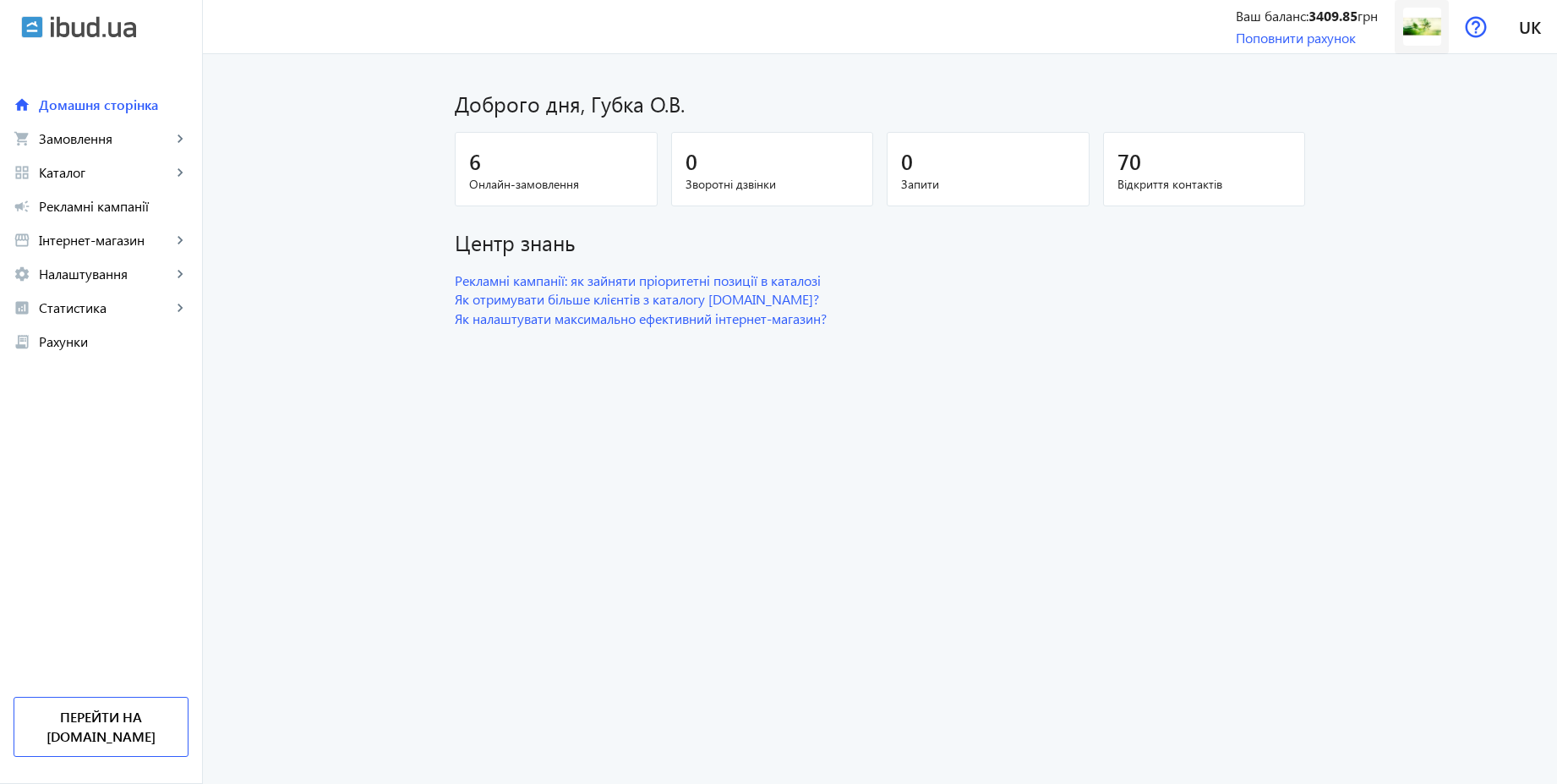
click at [1424, 41] on img at bounding box center [1422, 26] width 38 height 38
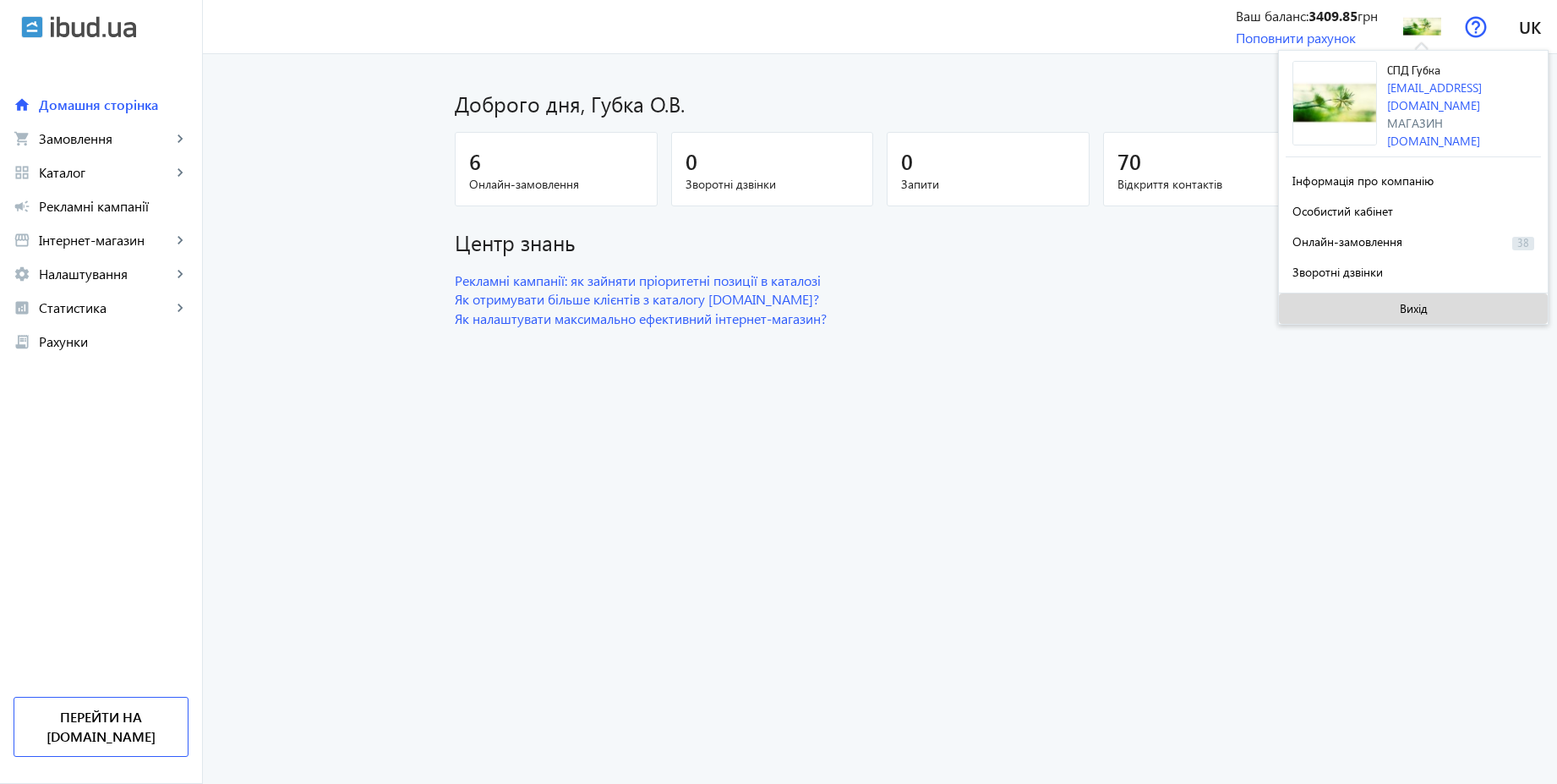
click at [1410, 304] on span "Вихід" at bounding box center [1414, 309] width 28 height 13
